Goal: Information Seeking & Learning: Learn about a topic

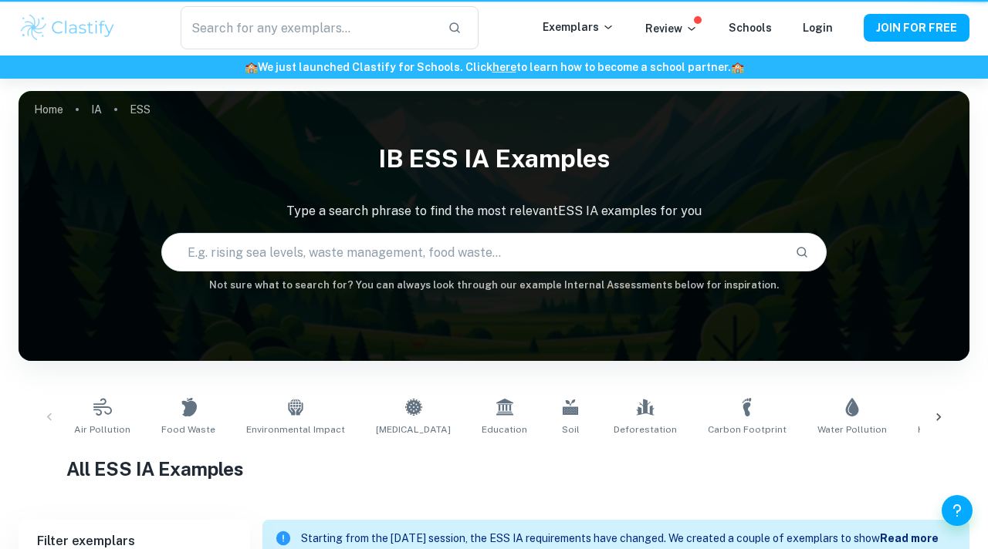
scroll to position [376, 0]
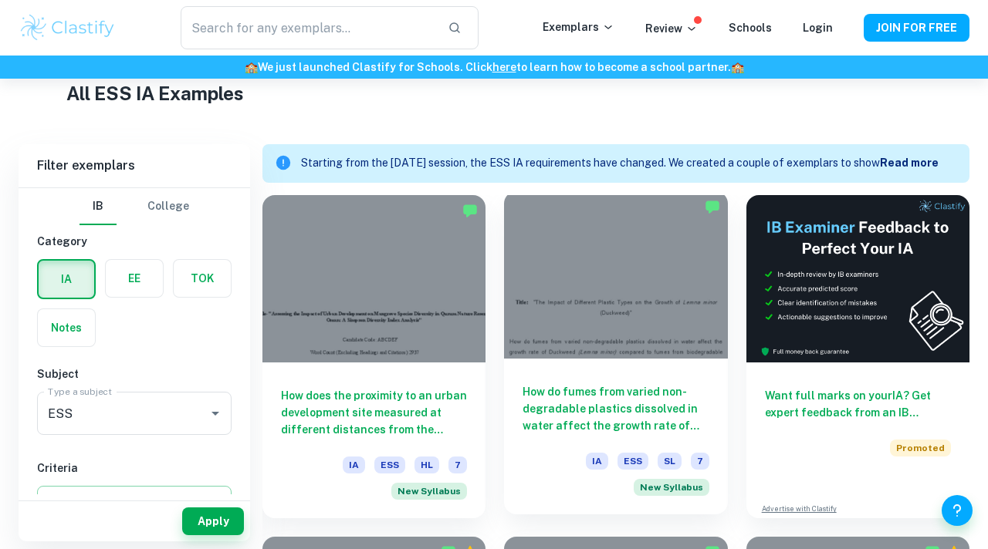
click at [576, 257] on div at bounding box center [615, 274] width 223 height 167
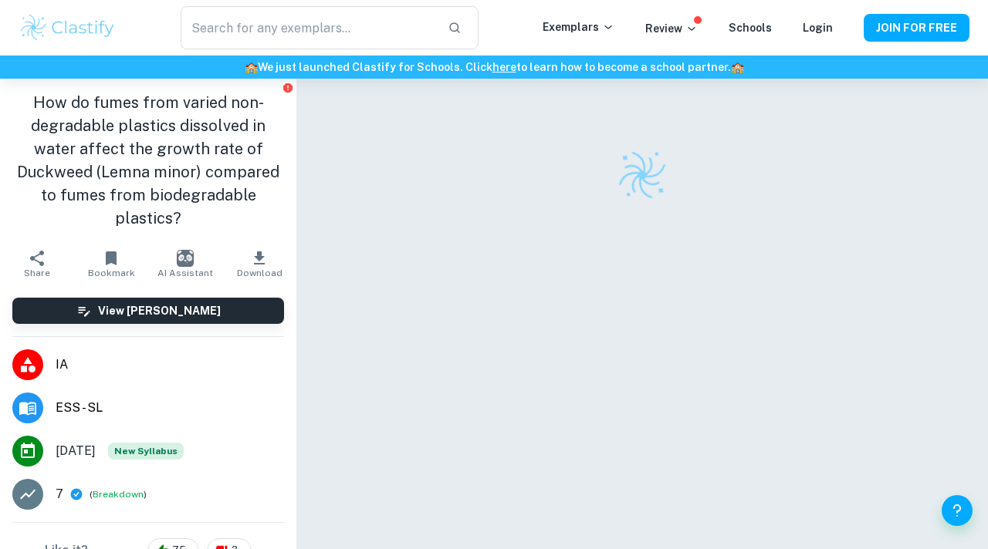
scroll to position [79, 0]
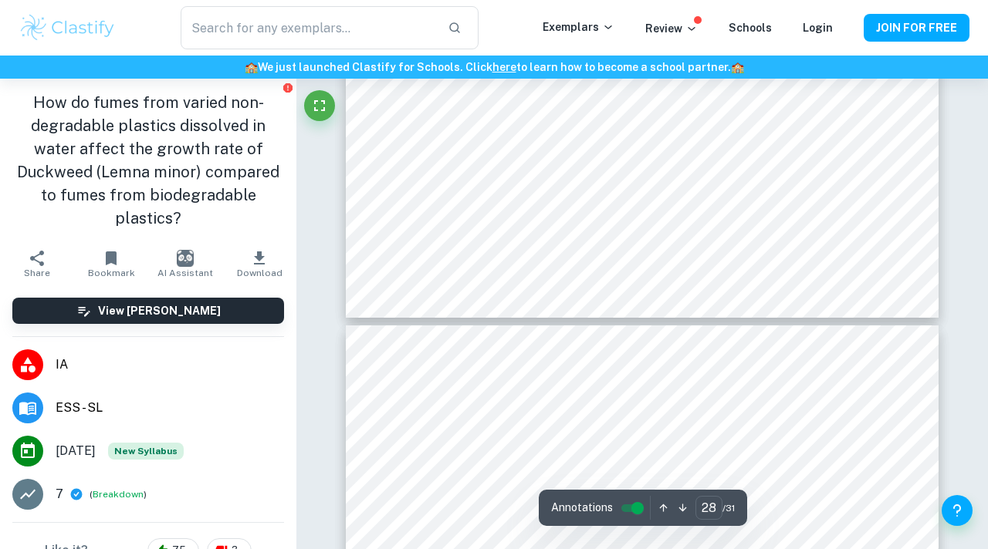
type input "29"
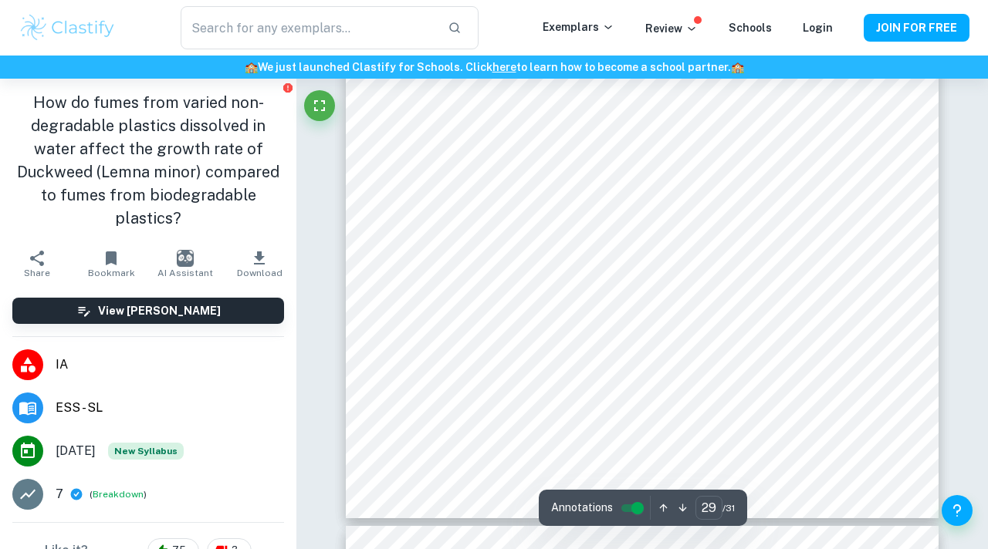
scroll to position [22631, 0]
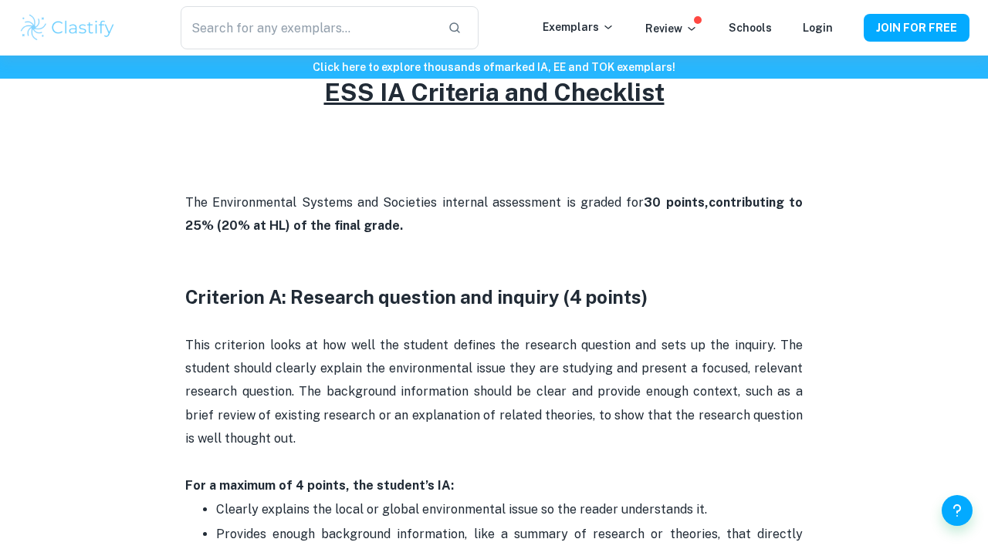
scroll to position [663, 0]
